Goal: Transaction & Acquisition: Purchase product/service

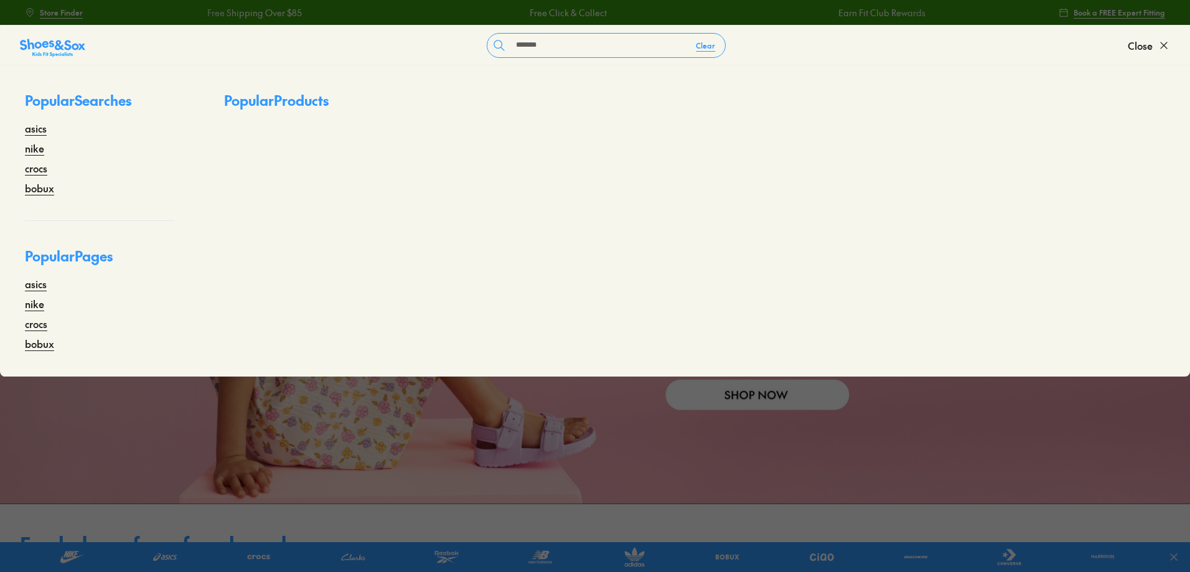
type input "*******"
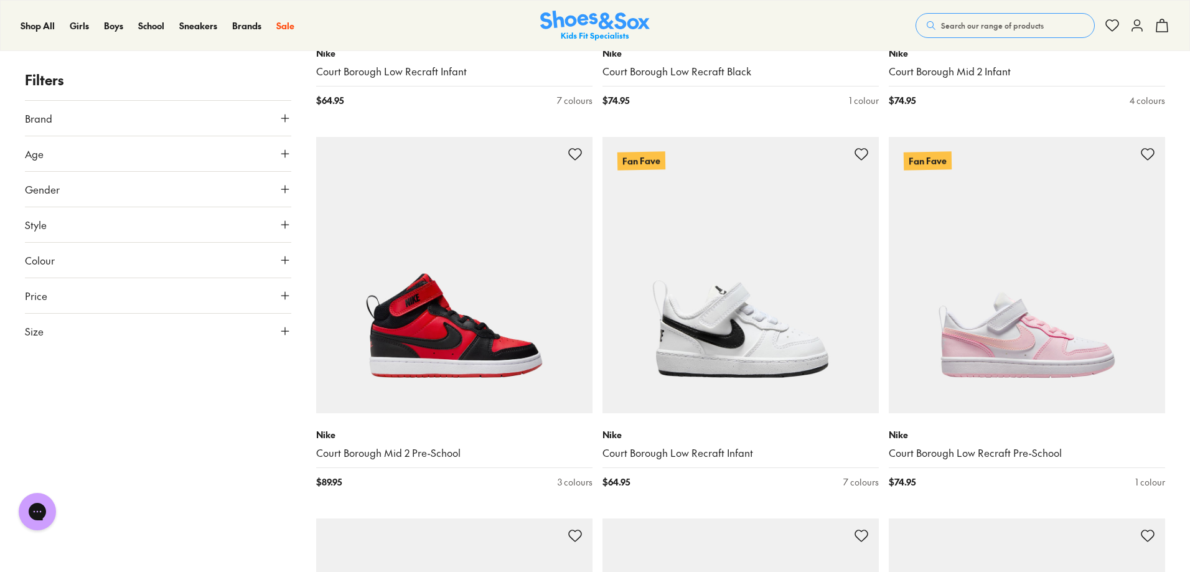
scroll to position [809, 0]
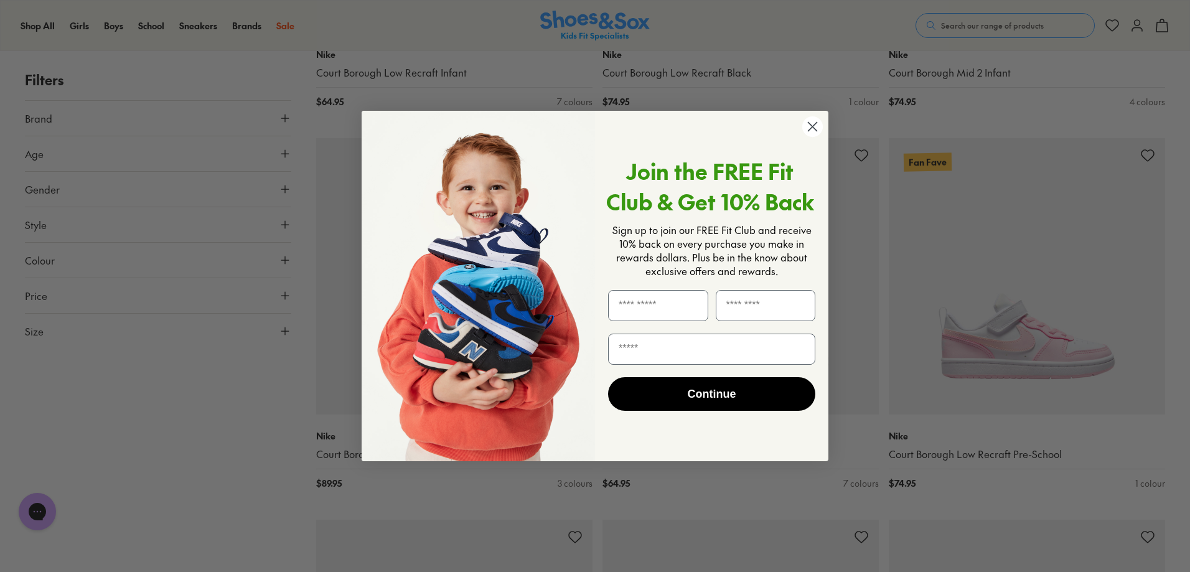
click at [813, 132] on circle "Close dialog" at bounding box center [812, 126] width 21 height 21
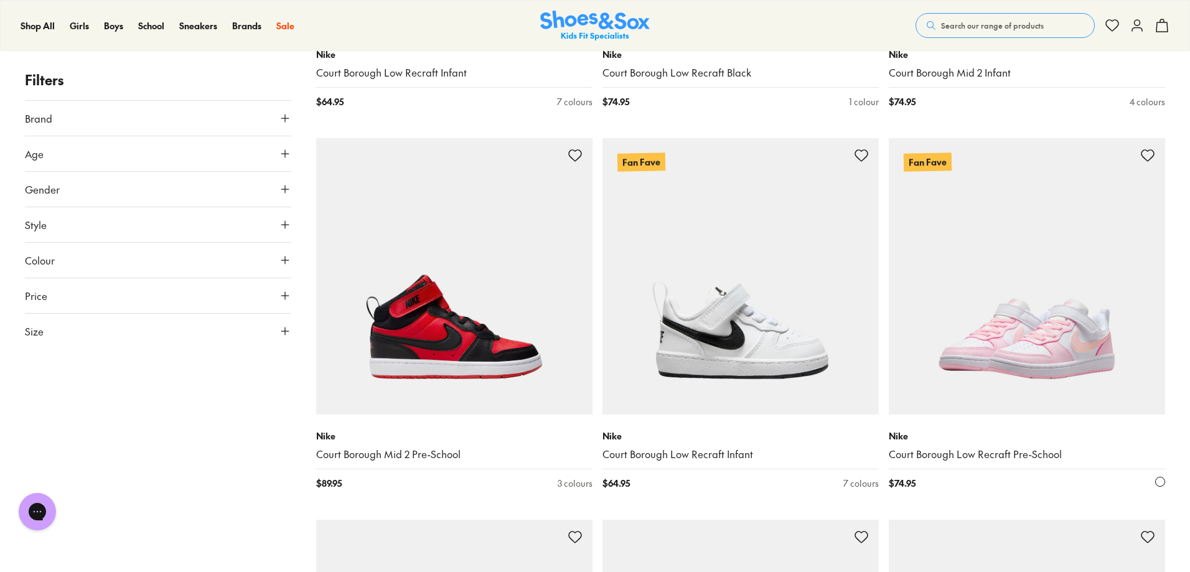
click at [1034, 255] on img at bounding box center [1027, 276] width 276 height 276
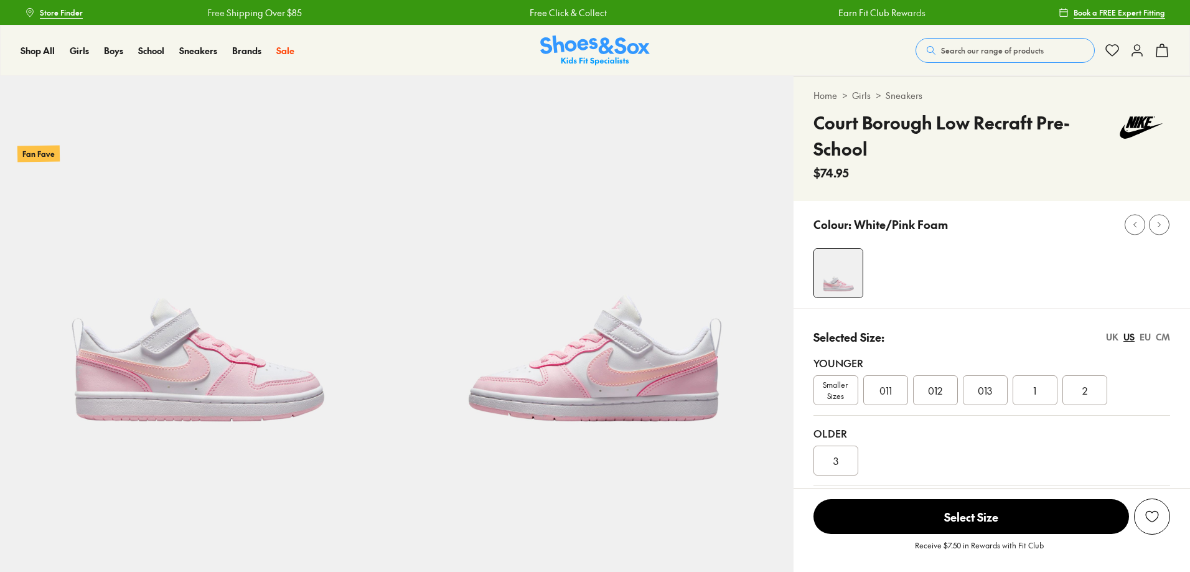
click at [890, 388] on span "011" at bounding box center [886, 390] width 12 height 15
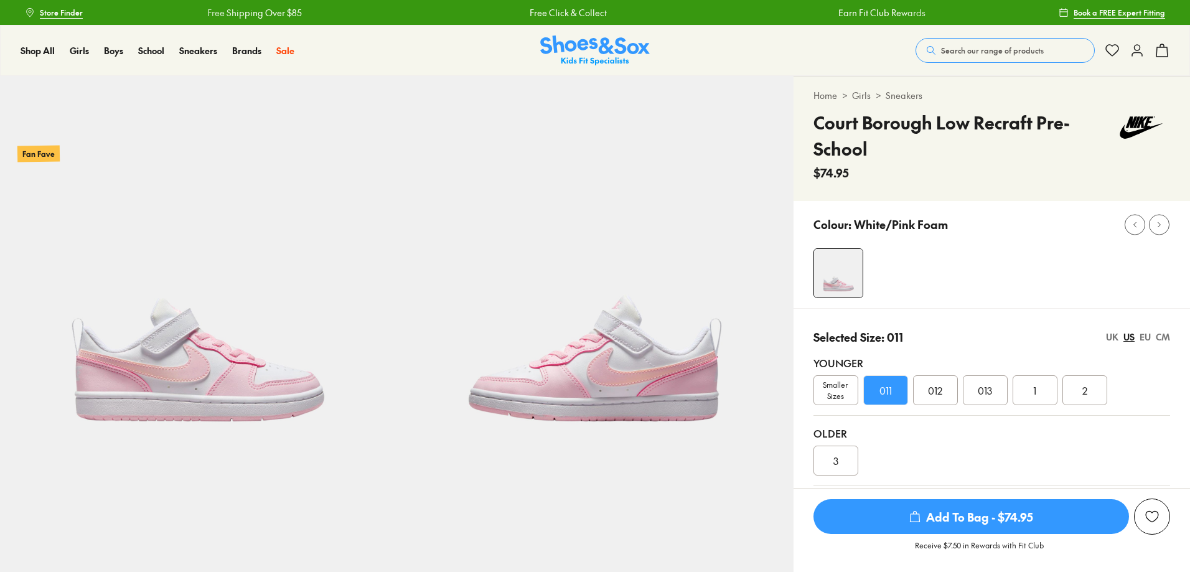
select select "*"
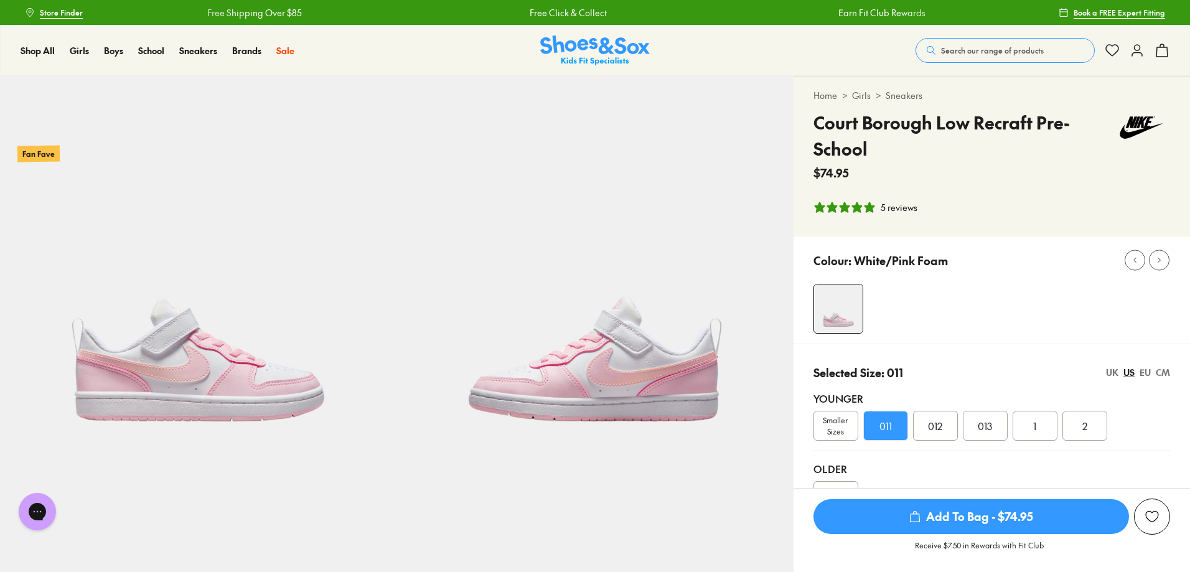
click at [987, 515] on span "Add To Bag - $74.95" at bounding box center [972, 516] width 316 height 35
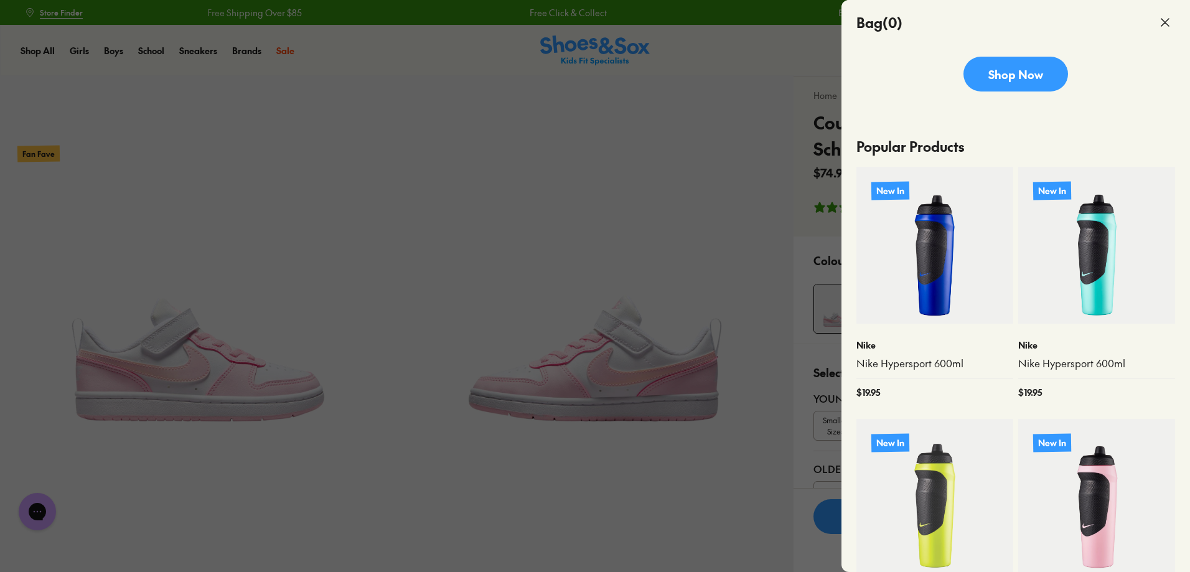
scroll to position [187, 0]
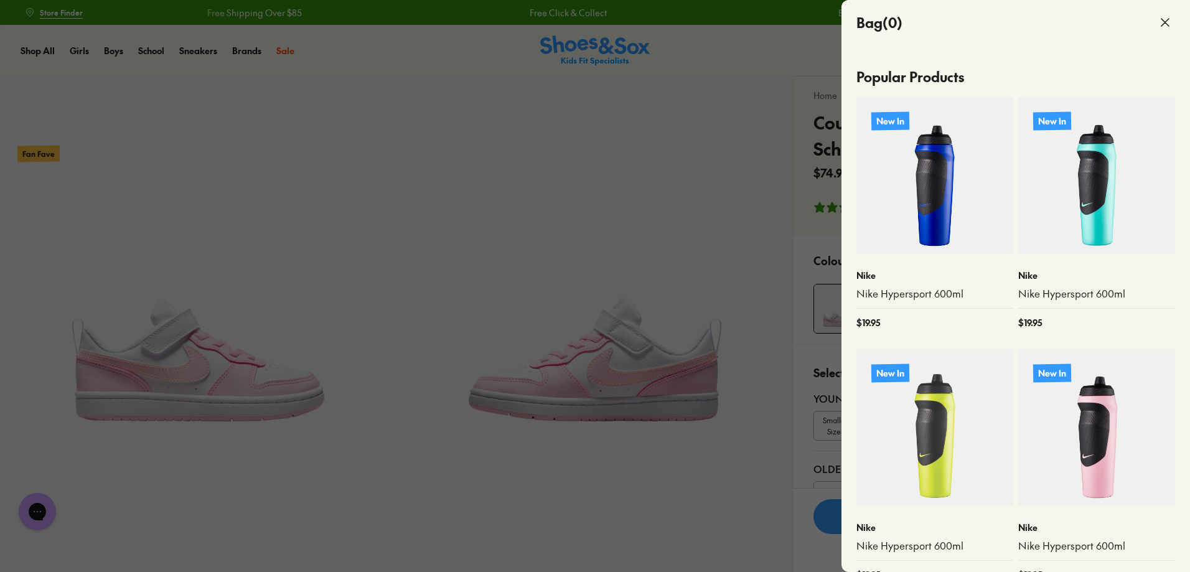
click at [1169, 17] on icon at bounding box center [1165, 22] width 15 height 15
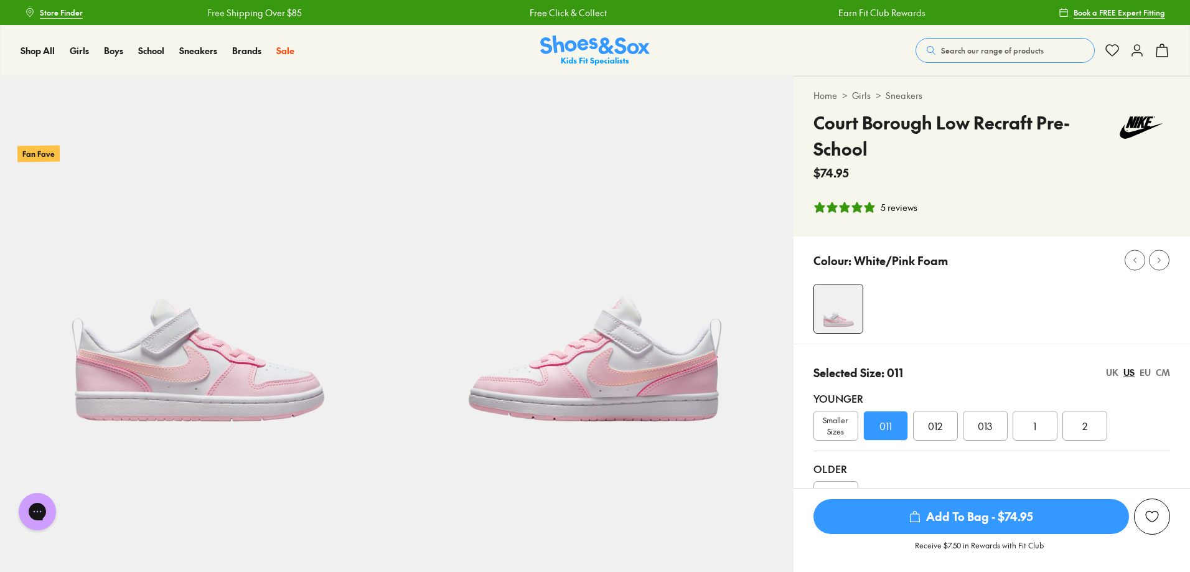
click at [962, 520] on span "Add To Bag - $74.95" at bounding box center [972, 516] width 316 height 35
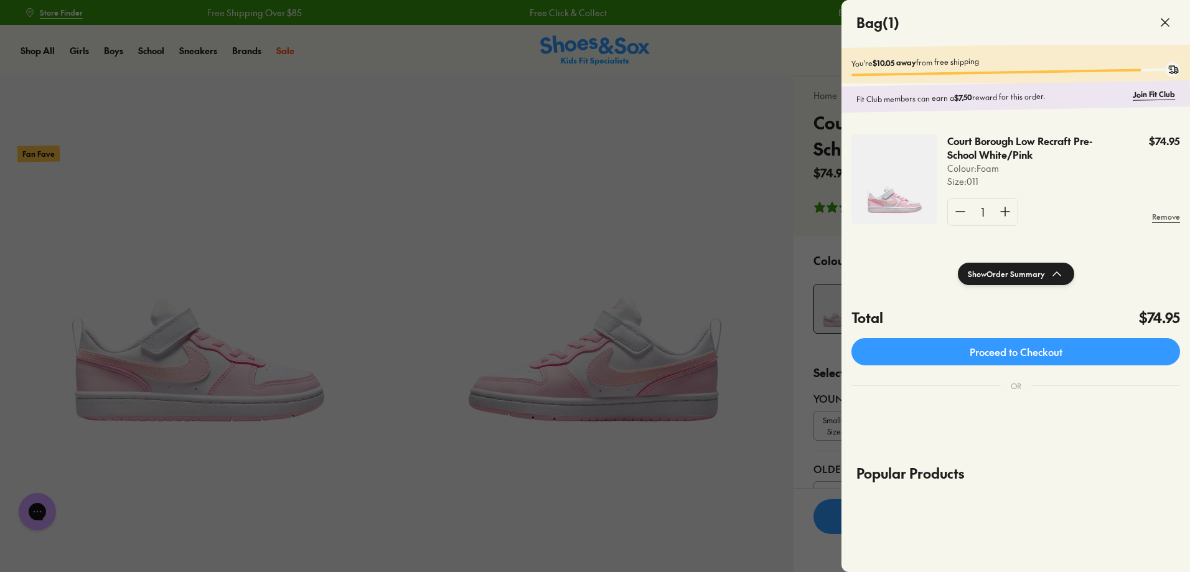
scroll to position [0, 0]
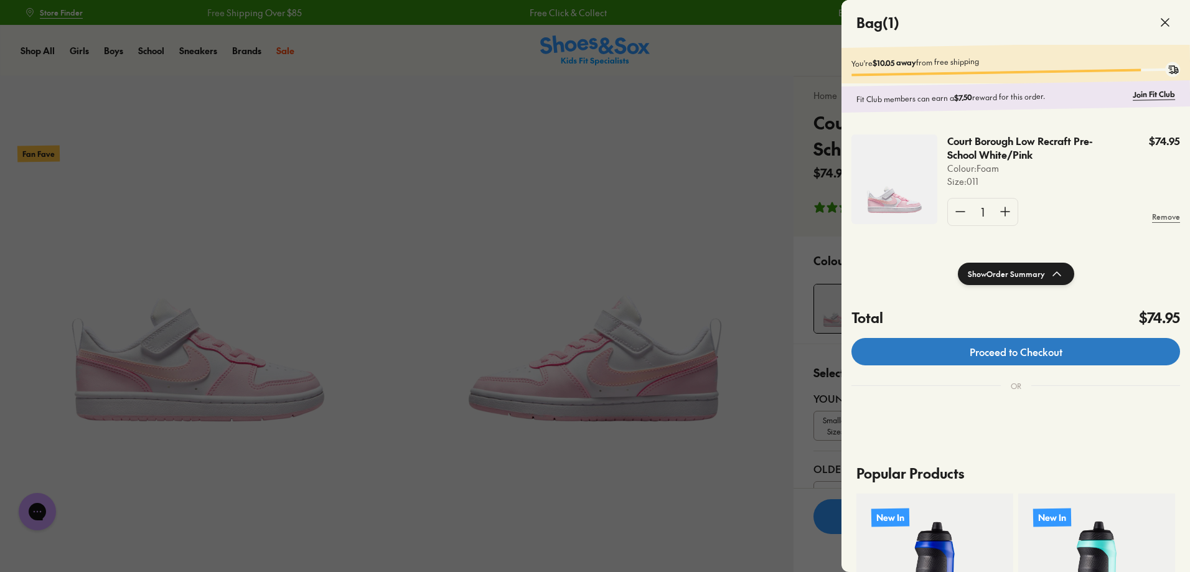
click at [1039, 356] on link "Proceed to Checkout" at bounding box center [1016, 351] width 329 height 27
